Goal: Transaction & Acquisition: Purchase product/service

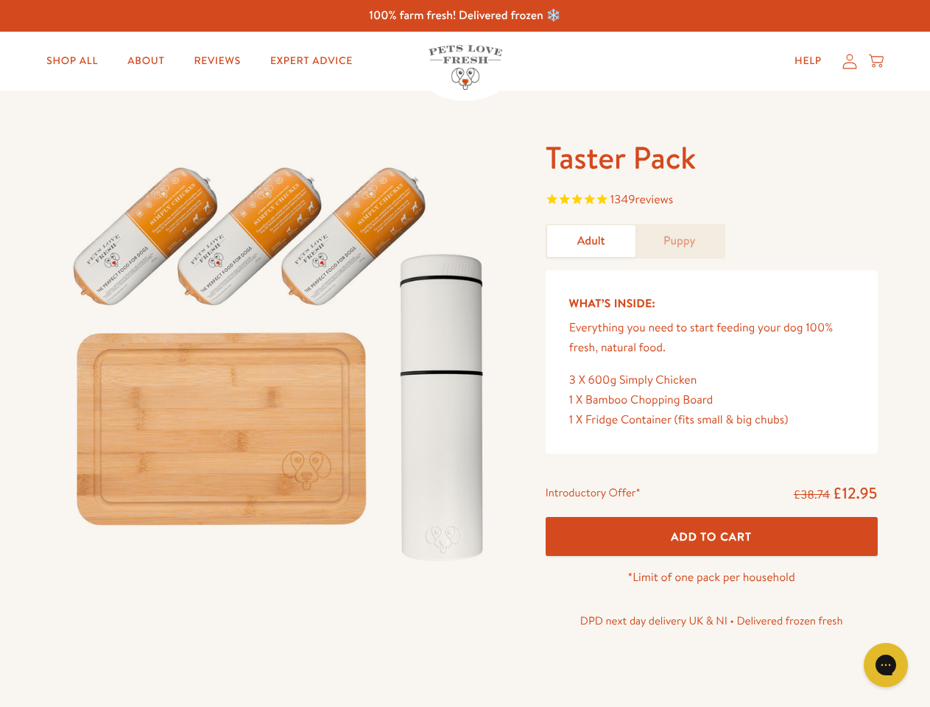
click at [464, 353] on img at bounding box center [281, 357] width 457 height 439
click at [711, 201] on span "1349 reviews" at bounding box center [711, 201] width 332 height 22
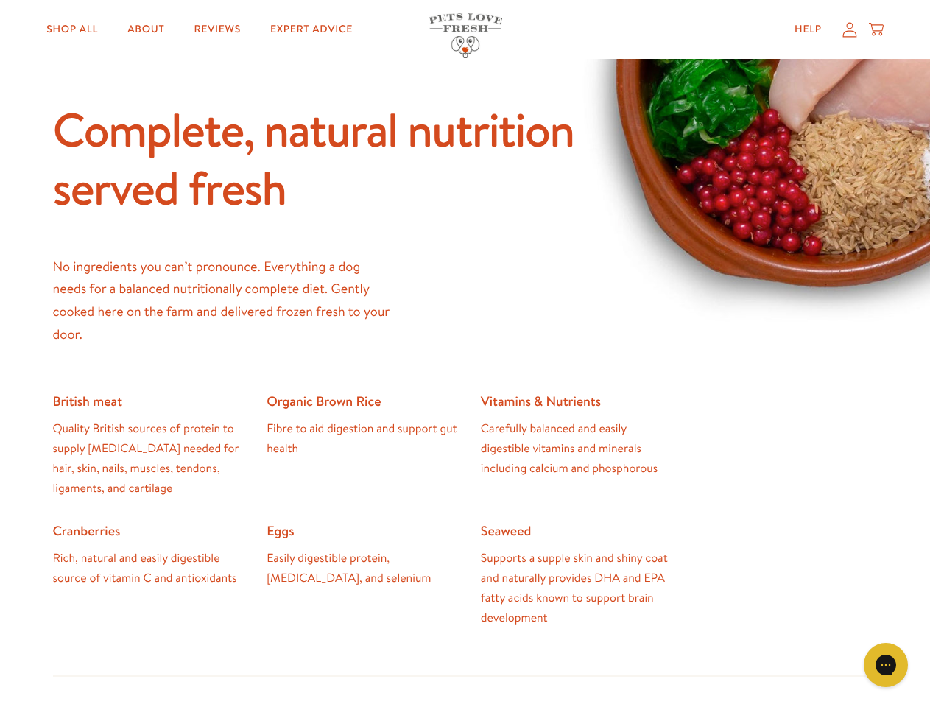
click at [885, 665] on icon "Gorgias live chat" at bounding box center [885, 664] width 14 height 14
